Goal: Task Accomplishment & Management: Manage account settings

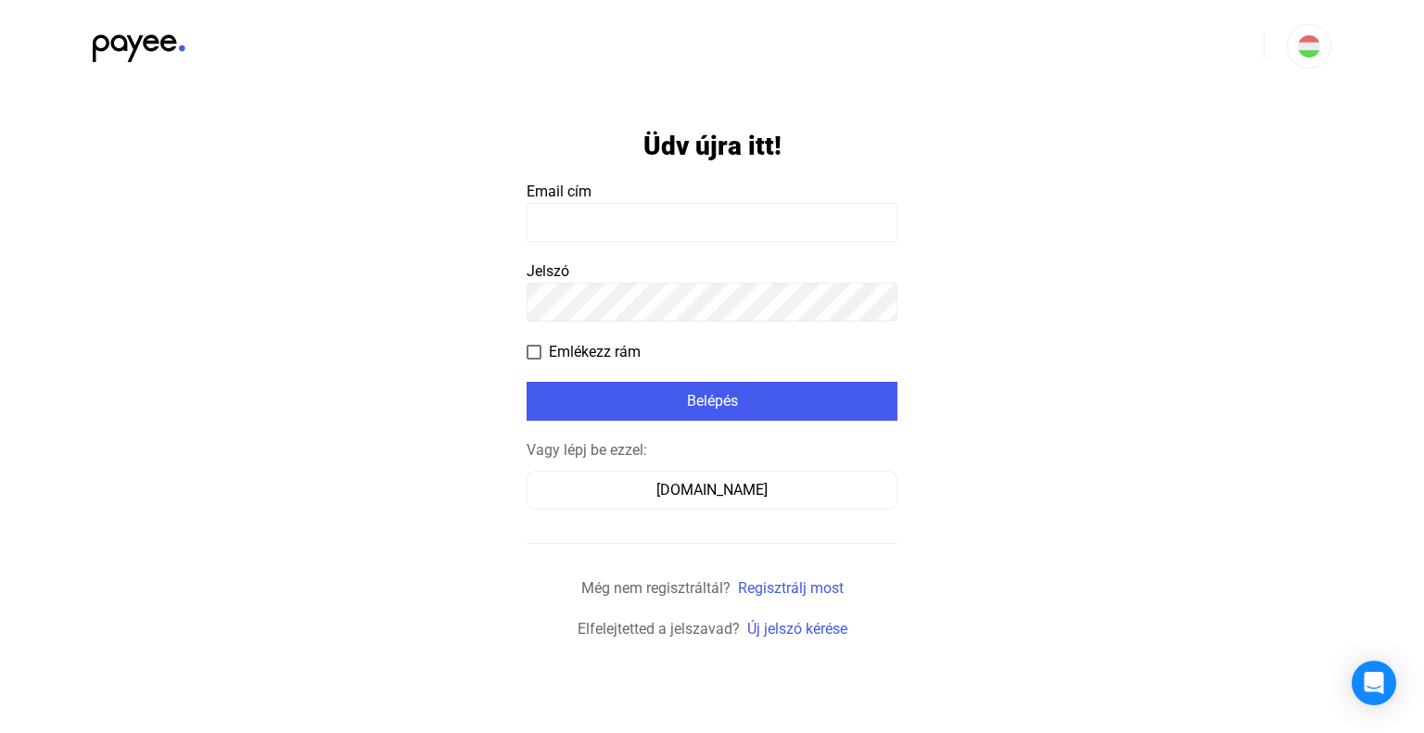
click at [582, 228] on input at bounding box center [711, 222] width 371 height 39
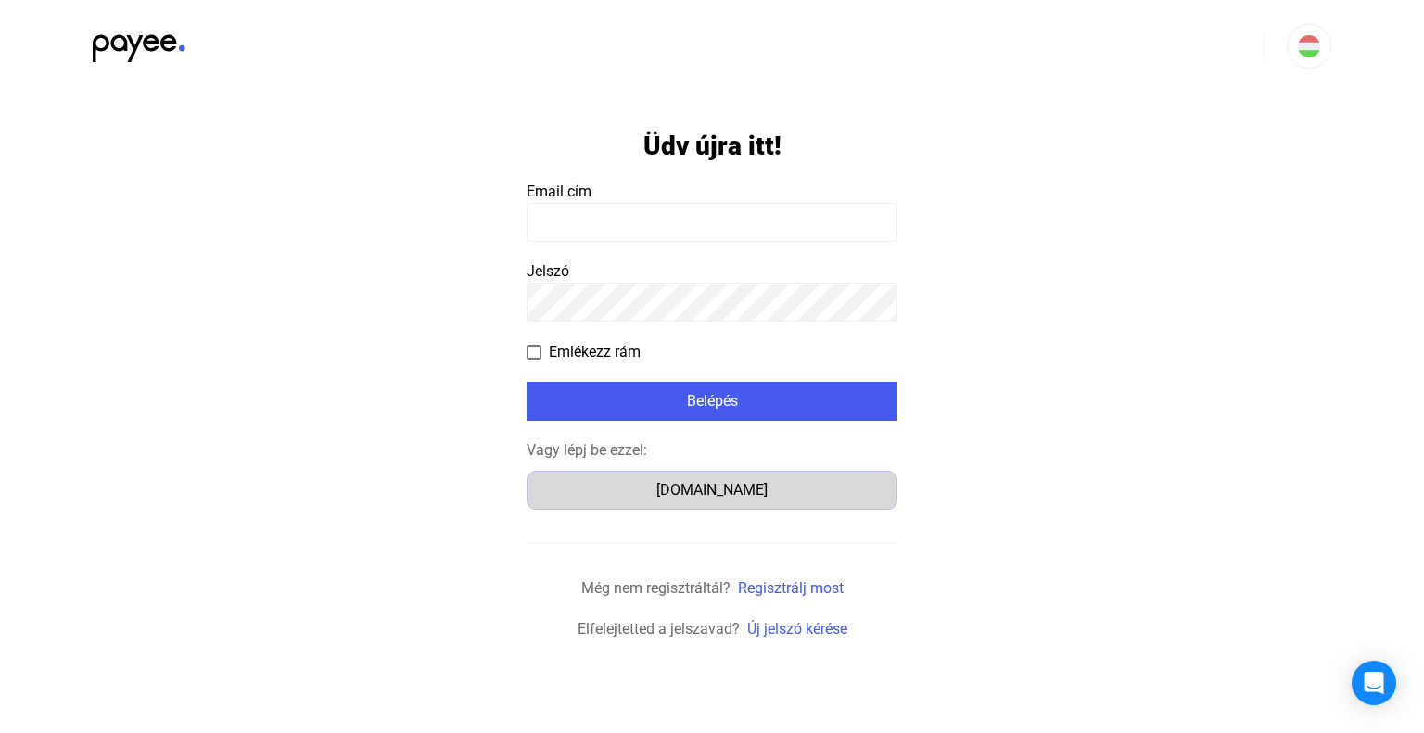
click at [644, 498] on div "[DOMAIN_NAME]" at bounding box center [712, 490] width 358 height 22
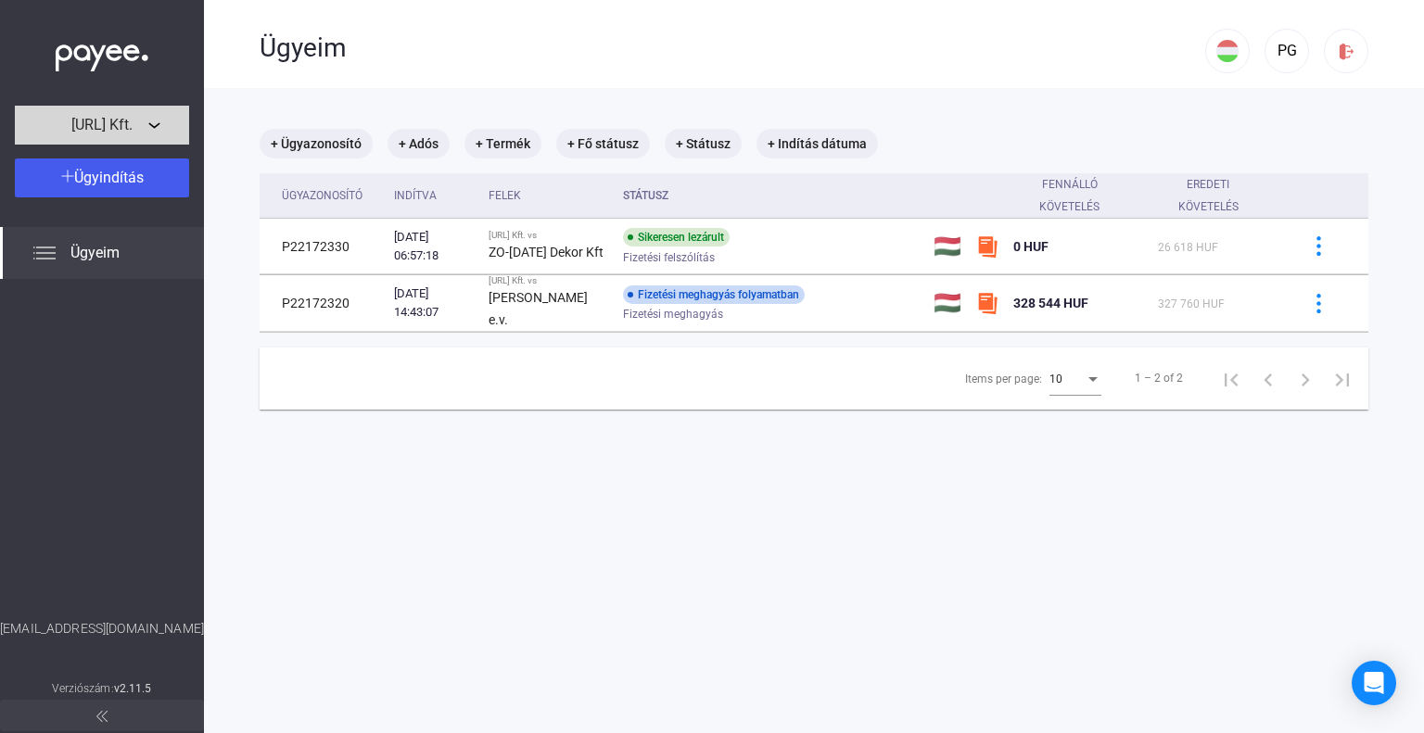
click at [155, 120] on div "[URL] Kft." at bounding box center [101, 125] width 163 height 23
click at [155, 120] on div at bounding box center [712, 366] width 1424 height 733
